Goal: Task Accomplishment & Management: Manage account settings

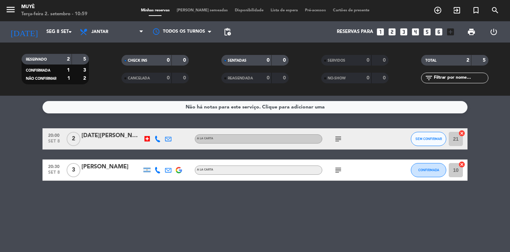
click at [244, 10] on span "Disponibilidade" at bounding box center [249, 11] width 36 height 4
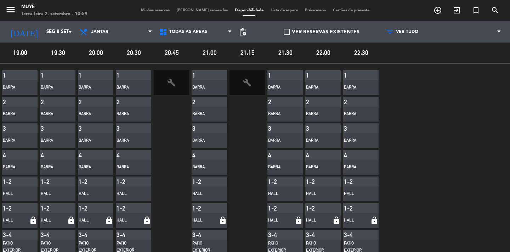
click at [267, 11] on span "Lista de espera" at bounding box center [284, 11] width 34 height 4
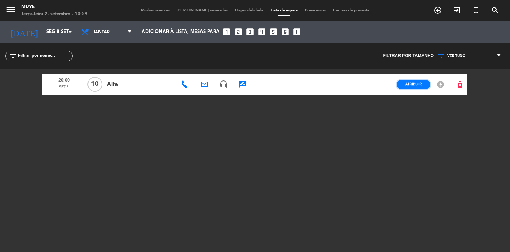
click at [400, 83] on button "Atribuir" at bounding box center [414, 84] width 34 height 9
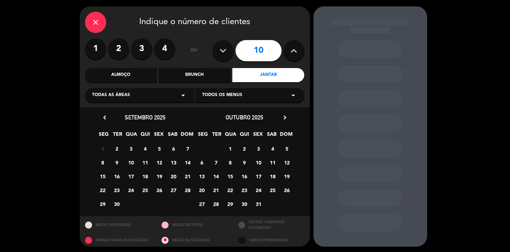
click at [100, 165] on span "8" at bounding box center [103, 163] width 12 height 12
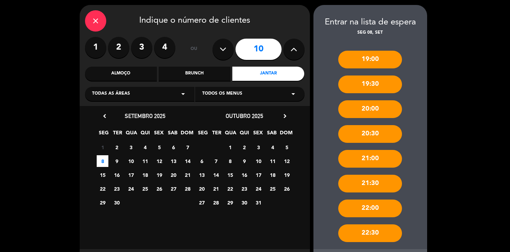
scroll to position [58, 0]
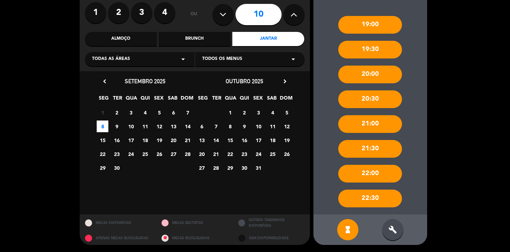
click at [397, 235] on div "build" at bounding box center [393, 229] width 21 height 21
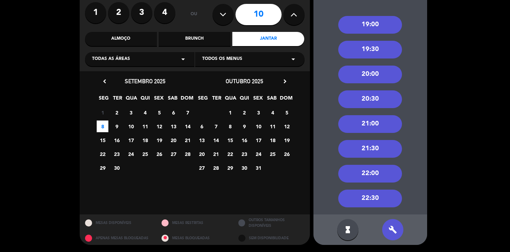
click at [374, 96] on div "20:30" at bounding box center [371, 99] width 64 height 18
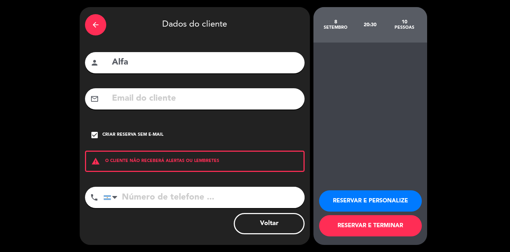
scroll to position [21, 0]
click at [99, 27] on icon "arrow_back" at bounding box center [95, 25] width 9 height 9
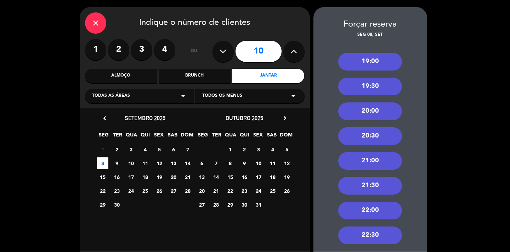
scroll to position [58, 0]
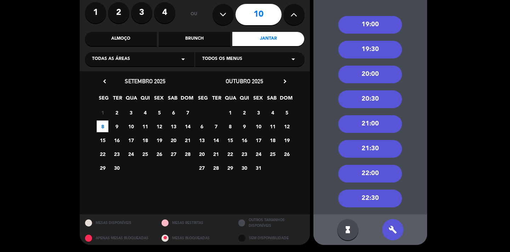
click at [365, 80] on div "20:00" at bounding box center [371, 75] width 64 height 18
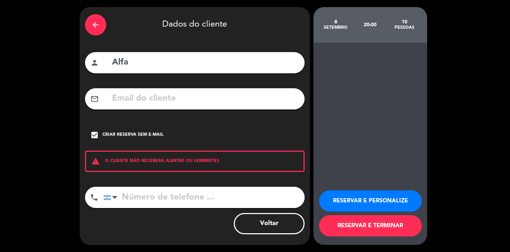
click at [383, 196] on button "RESERVAR E PERSONALIZE" at bounding box center [370, 200] width 103 height 21
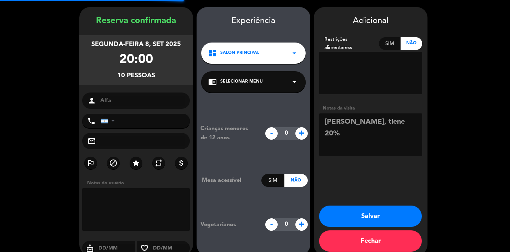
scroll to position [28, 0]
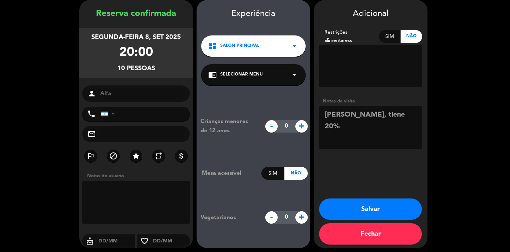
click at [381, 207] on button "Salvar" at bounding box center [370, 209] width 103 height 21
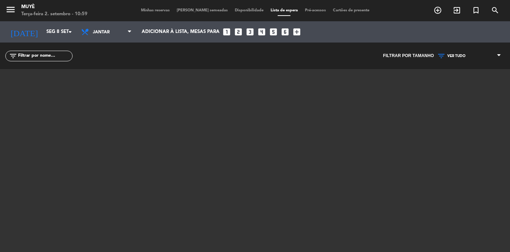
click at [171, 10] on span "Minhas reservas" at bounding box center [156, 11] width 36 height 4
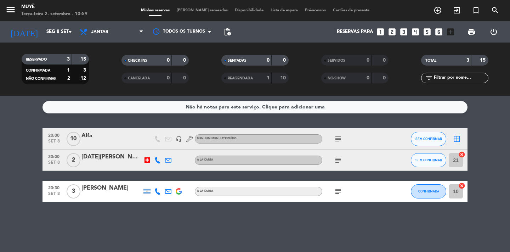
click at [341, 132] on div "subject" at bounding box center [355, 138] width 64 height 21
click at [340, 136] on icon "subject" at bounding box center [338, 139] width 9 height 9
click at [340, 207] on div "Não há notas para este serviço. Clique para adicionar uma 20:00 set 8 10 Alfa h…" at bounding box center [255, 174] width 510 height 156
click at [336, 191] on icon "subject" at bounding box center [338, 191] width 9 height 9
click at [336, 161] on icon "subject" at bounding box center [338, 160] width 9 height 9
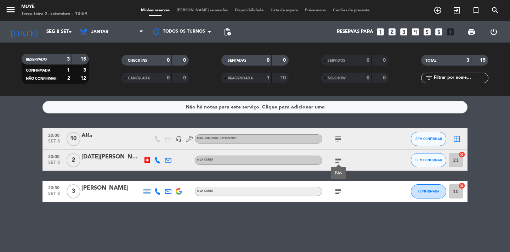
click at [339, 137] on icon "subject" at bounding box center [338, 139] width 9 height 9
click at [334, 211] on div "Não há notas para este serviço. Clique para adicionar uma 20:00 set 8 10 Alfa h…" at bounding box center [255, 174] width 510 height 156
click at [147, 155] on div at bounding box center [147, 160] width 11 height 21
click at [147, 156] on div at bounding box center [147, 160] width 11 height 21
click at [147, 159] on div at bounding box center [147, 159] width 5 height 5
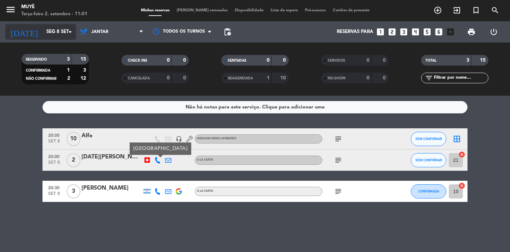
click at [58, 28] on input "Seg 8 set" at bounding box center [74, 32] width 62 height 13
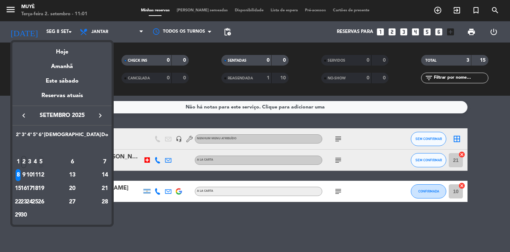
click at [44, 160] on div "5" at bounding box center [40, 162] width 5 height 12
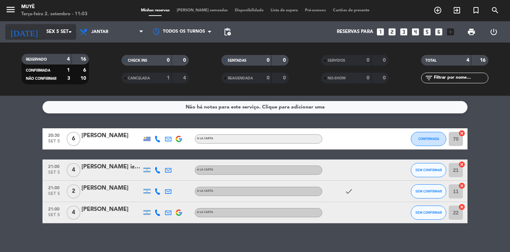
click at [50, 34] on input "Sex 5 set" at bounding box center [74, 32] width 62 height 13
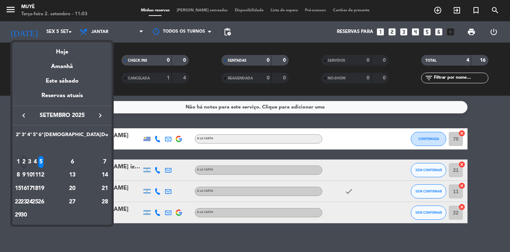
click at [27, 158] on div "2" at bounding box center [23, 162] width 5 height 12
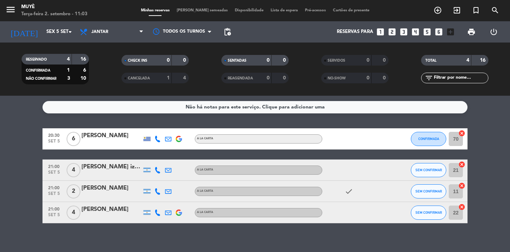
type input "Ter 2 set"
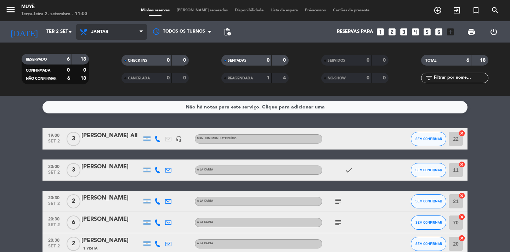
click at [109, 36] on span "Jantar" at bounding box center [111, 32] width 71 height 16
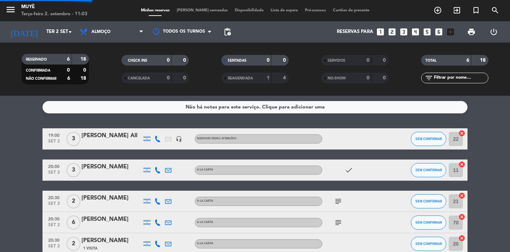
click at [110, 83] on div "menu Muyè Terça-feira 2. setembro - 11:03 Minhas reservas Mesas semeadas Dispon…" at bounding box center [255, 48] width 510 height 96
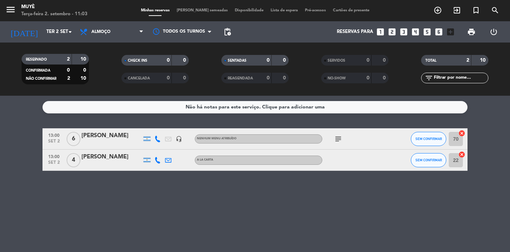
click at [339, 138] on icon "subject" at bounding box center [338, 139] width 9 height 9
click at [158, 139] on icon at bounding box center [158, 139] width 6 height 6
click at [161, 127] on span "content_paste" at bounding box center [163, 126] width 5 height 5
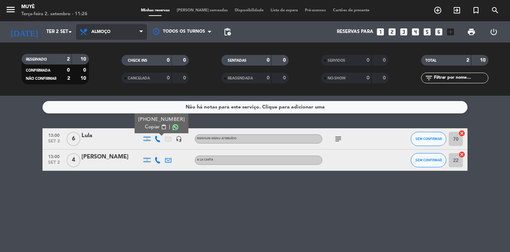
click at [93, 32] on span "Almoço" at bounding box center [100, 31] width 19 height 5
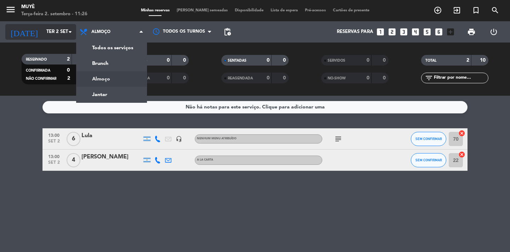
click at [57, 33] on input "Ter 2 set" at bounding box center [74, 32] width 62 height 13
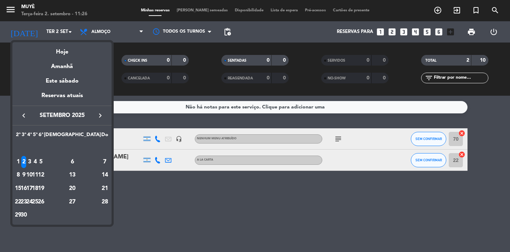
click at [121, 30] on div at bounding box center [255, 126] width 510 height 252
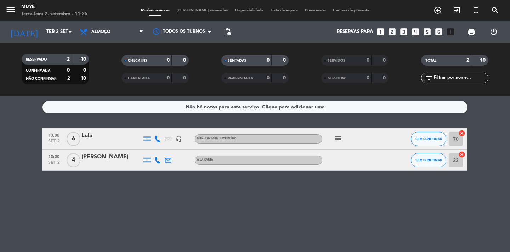
click at [121, 30] on span "Almoço" at bounding box center [111, 32] width 71 height 16
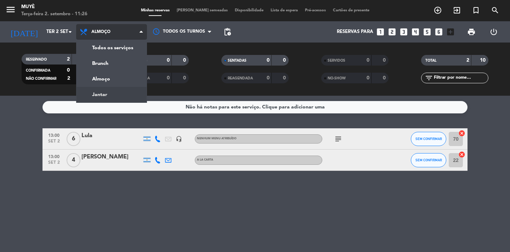
click at [111, 90] on div "menu Muyè Terça-feira 2. setembro - 11:26 Minhas reservas Mesas semeadas Dispon…" at bounding box center [255, 48] width 510 height 96
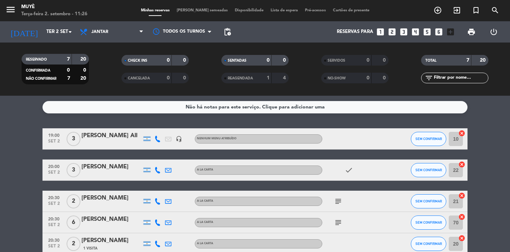
scroll to position [8, 0]
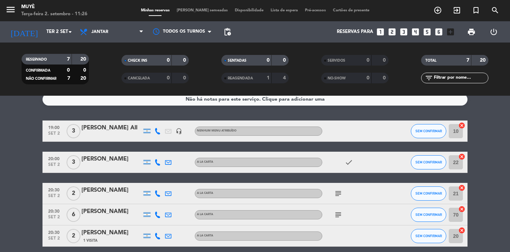
click at [338, 212] on icon "subject" at bounding box center [338, 215] width 9 height 9
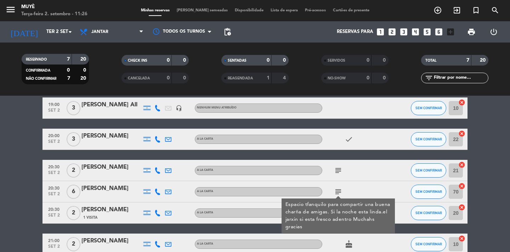
scroll to position [31, 0]
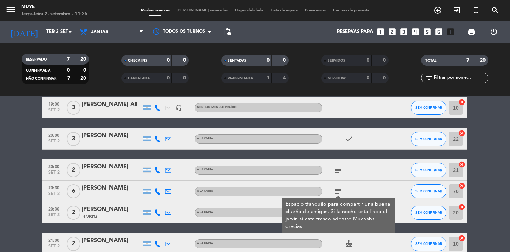
click at [110, 190] on div "[PERSON_NAME]" at bounding box center [112, 188] width 60 height 9
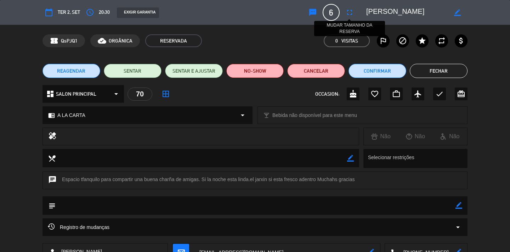
click at [352, 13] on icon "fullscreen" at bounding box center [350, 12] width 9 height 9
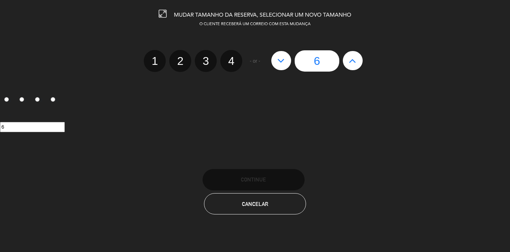
click at [229, 63] on label "4" at bounding box center [231, 61] width 22 height 22
click at [229, 57] on input "4" at bounding box center [230, 54] width 5 height 5
radio input "true"
radio input "false"
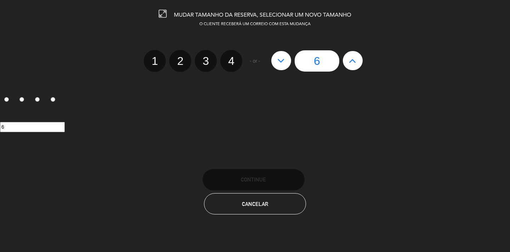
radio input "false"
radio input "true"
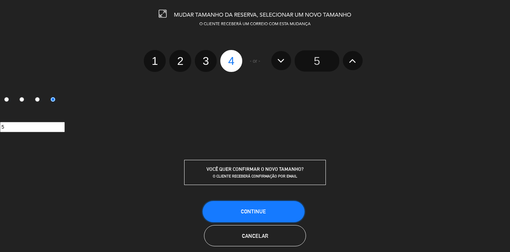
click at [253, 205] on button "CONTINUE" at bounding box center [254, 211] width 102 height 21
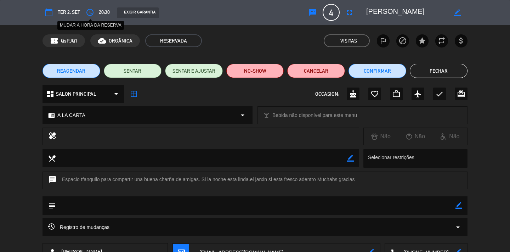
click at [89, 15] on icon "access_time" at bounding box center [90, 12] width 9 height 9
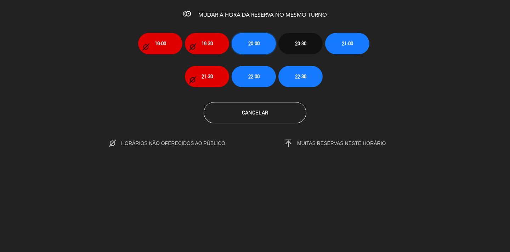
click at [247, 43] on button "20:00" at bounding box center [254, 43] width 44 height 21
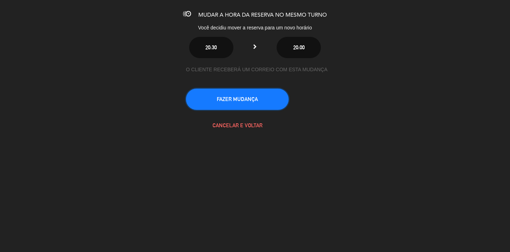
click at [249, 98] on button "FAZER MUDANÇA" at bounding box center [237, 99] width 103 height 21
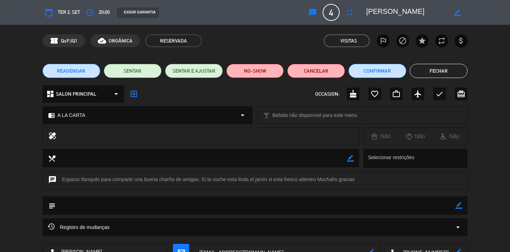
click at [458, 15] on icon "border_color" at bounding box center [457, 12] width 7 height 7
drag, startPoint x: 367, startPoint y: 10, endPoint x: 431, endPoint y: 11, distance: 64.2
click at [431, 11] on textarea at bounding box center [407, 12] width 81 height 13
type textarea "[PERSON_NAME]"
click at [458, 13] on icon at bounding box center [457, 12] width 7 height 7
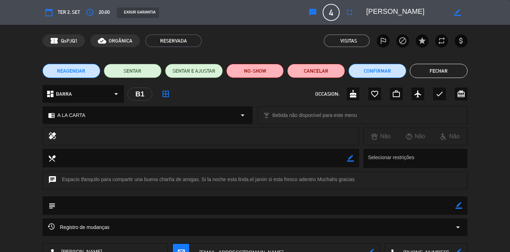
scroll to position [52, 0]
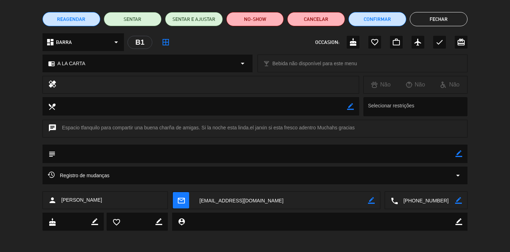
click at [337, 155] on textarea at bounding box center [256, 154] width 400 height 18
click at [460, 152] on icon "border_color" at bounding box center [459, 153] width 7 height 7
click at [416, 159] on textarea at bounding box center [256, 154] width 400 height 18
type textarea "vienen a las 19:30"
click at [456, 155] on icon at bounding box center [459, 153] width 7 height 7
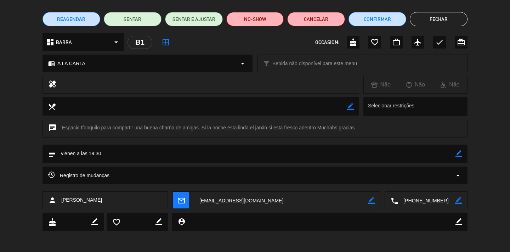
click at [441, 21] on button "Fechar" at bounding box center [439, 19] width 58 height 14
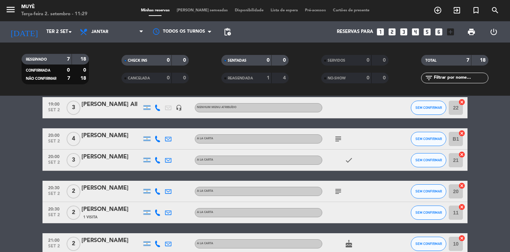
click at [335, 140] on icon "subject" at bounding box center [338, 139] width 9 height 9
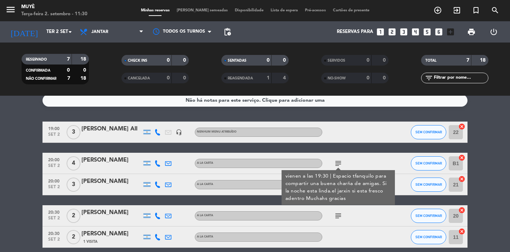
scroll to position [0, 0]
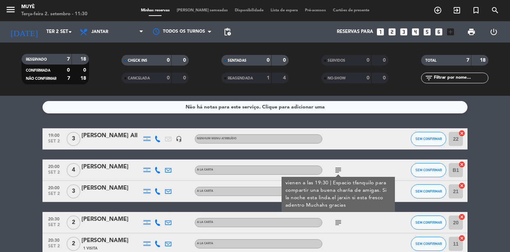
click at [55, 136] on span "19:00" at bounding box center [54, 135] width 18 height 8
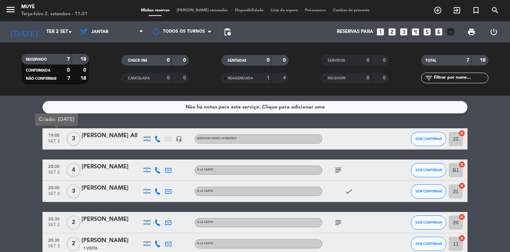
click at [267, 9] on span "Lista de espera" at bounding box center [284, 11] width 34 height 4
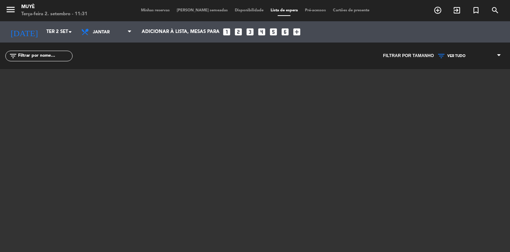
click at [244, 12] on span "Disponibilidade" at bounding box center [249, 11] width 36 height 4
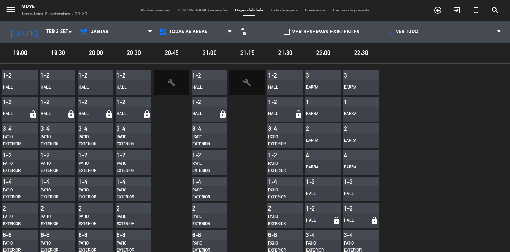
click at [161, 7] on div "Minhas reservas Mesas semeadas Disponibilidade Lista de espera Pré-acessos Cart…" at bounding box center [256, 10] width 236 height 6
click at [160, 11] on span "Minhas reservas" at bounding box center [156, 11] width 36 height 4
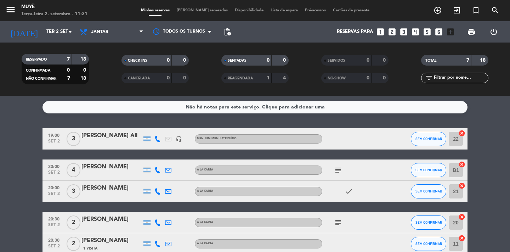
click at [54, 136] on span "19:00" at bounding box center [54, 135] width 18 height 8
click at [103, 136] on div "[PERSON_NAME] All" at bounding box center [112, 135] width 60 height 9
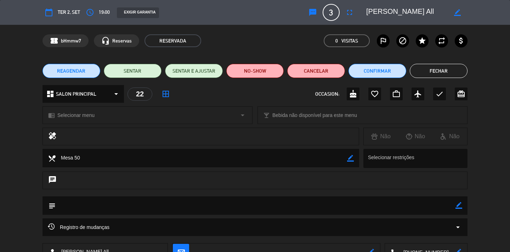
click at [449, 66] on button "Fechar" at bounding box center [439, 71] width 58 height 14
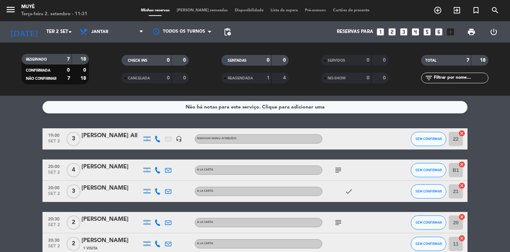
click at [156, 140] on icon at bounding box center [158, 139] width 6 height 6
click at [161, 127] on span "content_paste" at bounding box center [163, 126] width 5 height 5
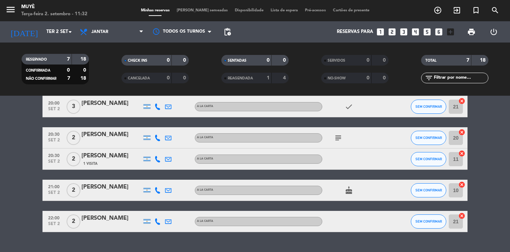
scroll to position [100, 0]
